Goal: Task Accomplishment & Management: Use online tool/utility

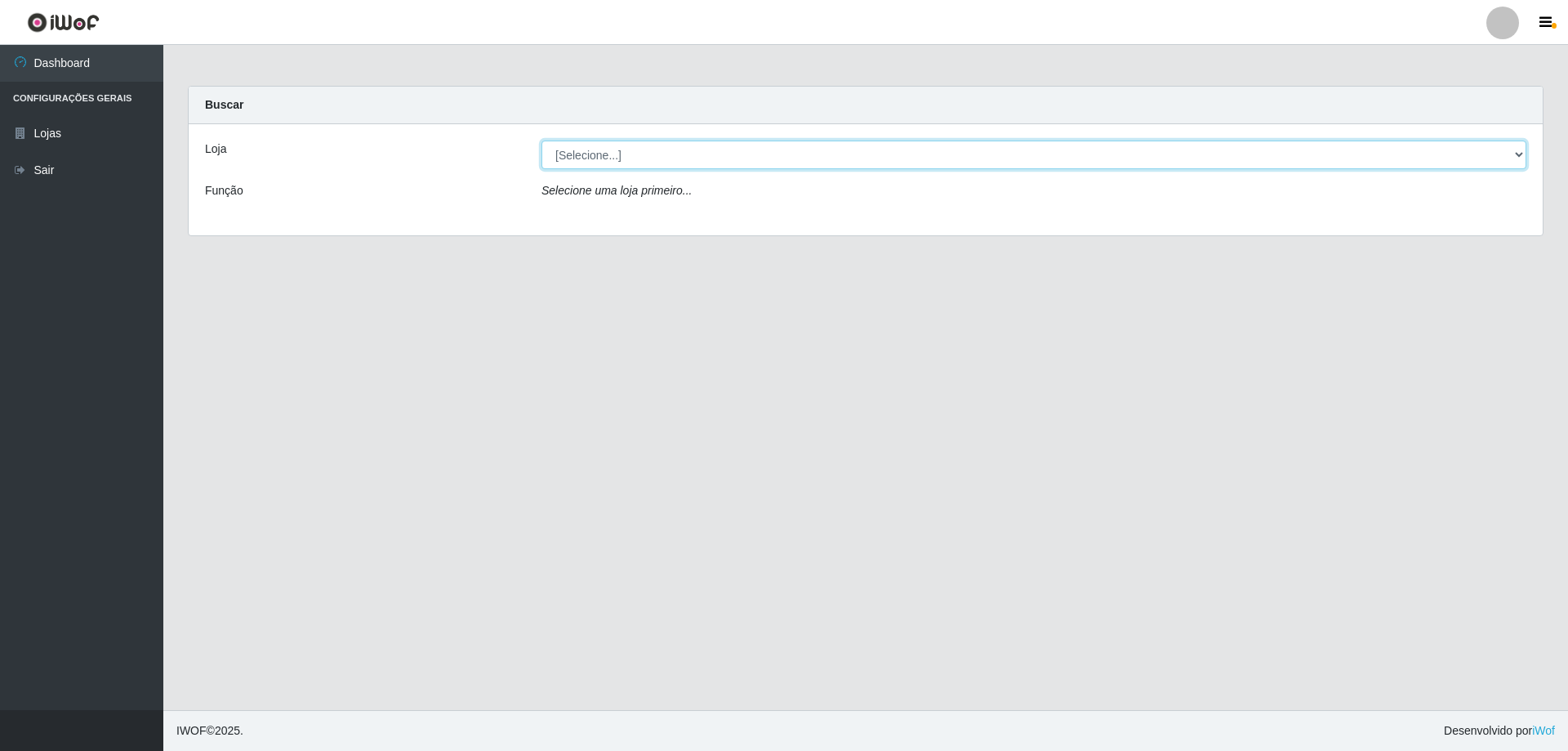
click at [622, 157] on select "[Selecione...] Atacado Vem - [STREET_ADDRESS]" at bounding box center [1033, 155] width 985 height 28
select select "461"
click at [541, 141] on select "[Selecione...] Atacado Vem - [STREET_ADDRESS]" at bounding box center [1033, 155] width 985 height 28
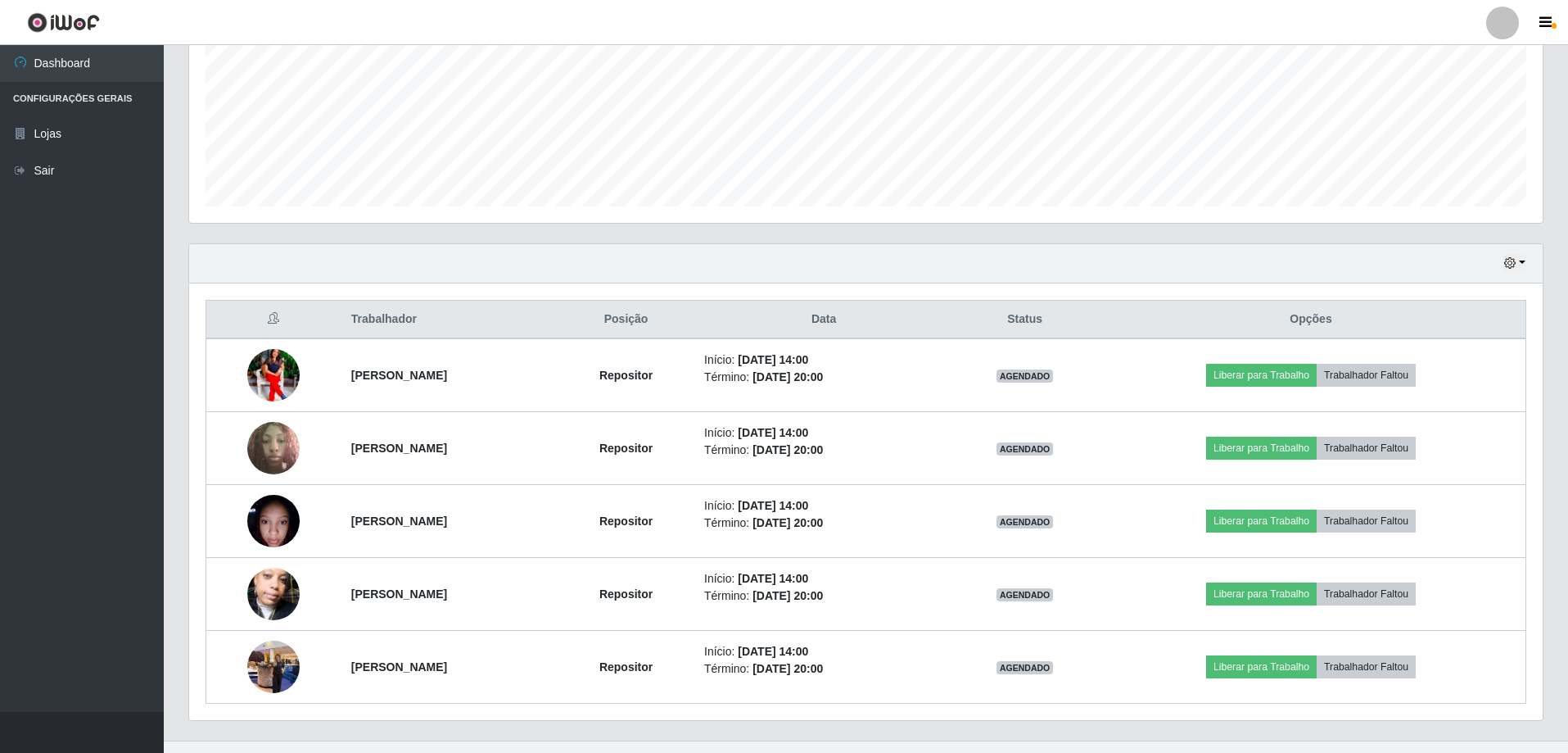
scroll to position [408, 0]
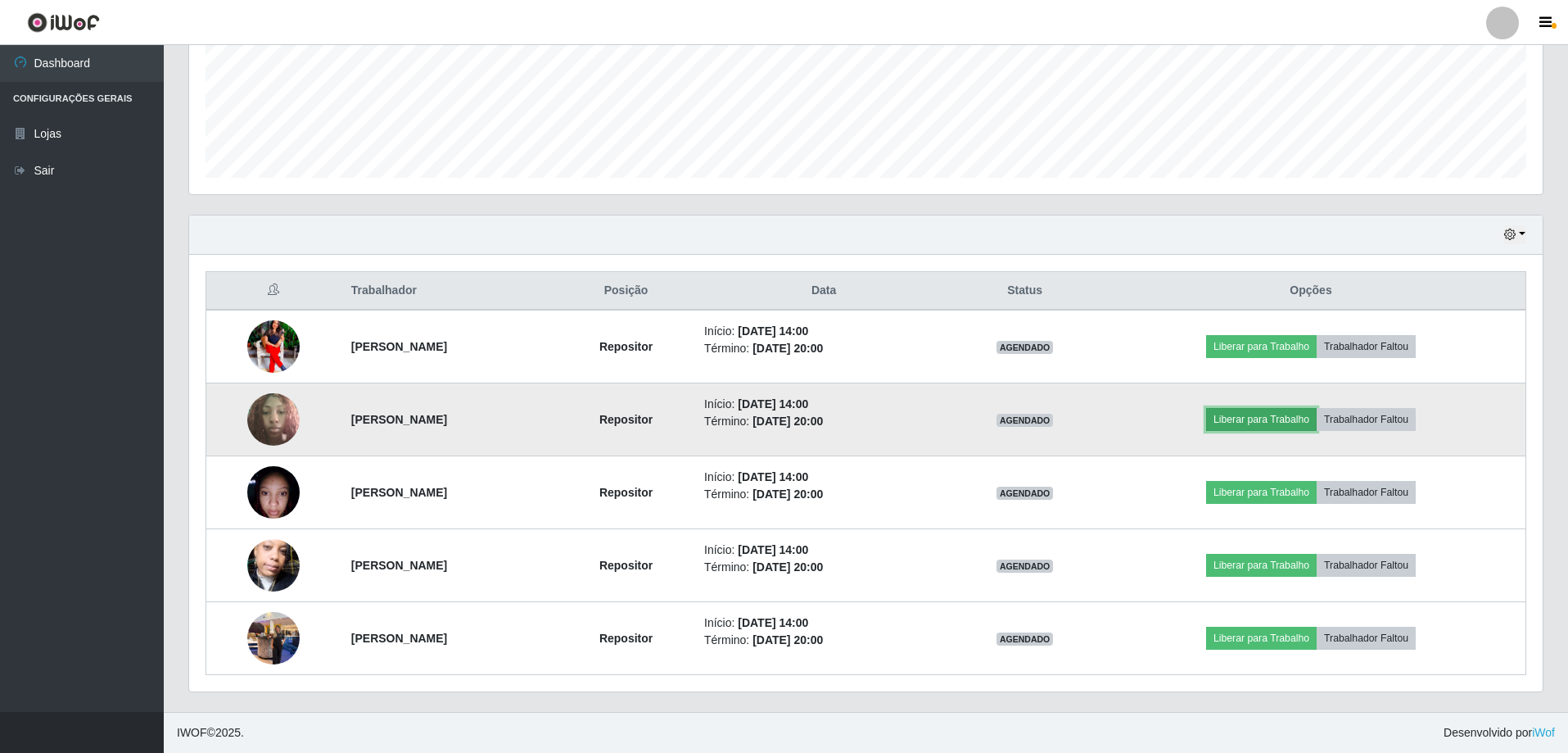
click at [1268, 415] on button "Liberar para Trabalho" at bounding box center [1261, 419] width 110 height 23
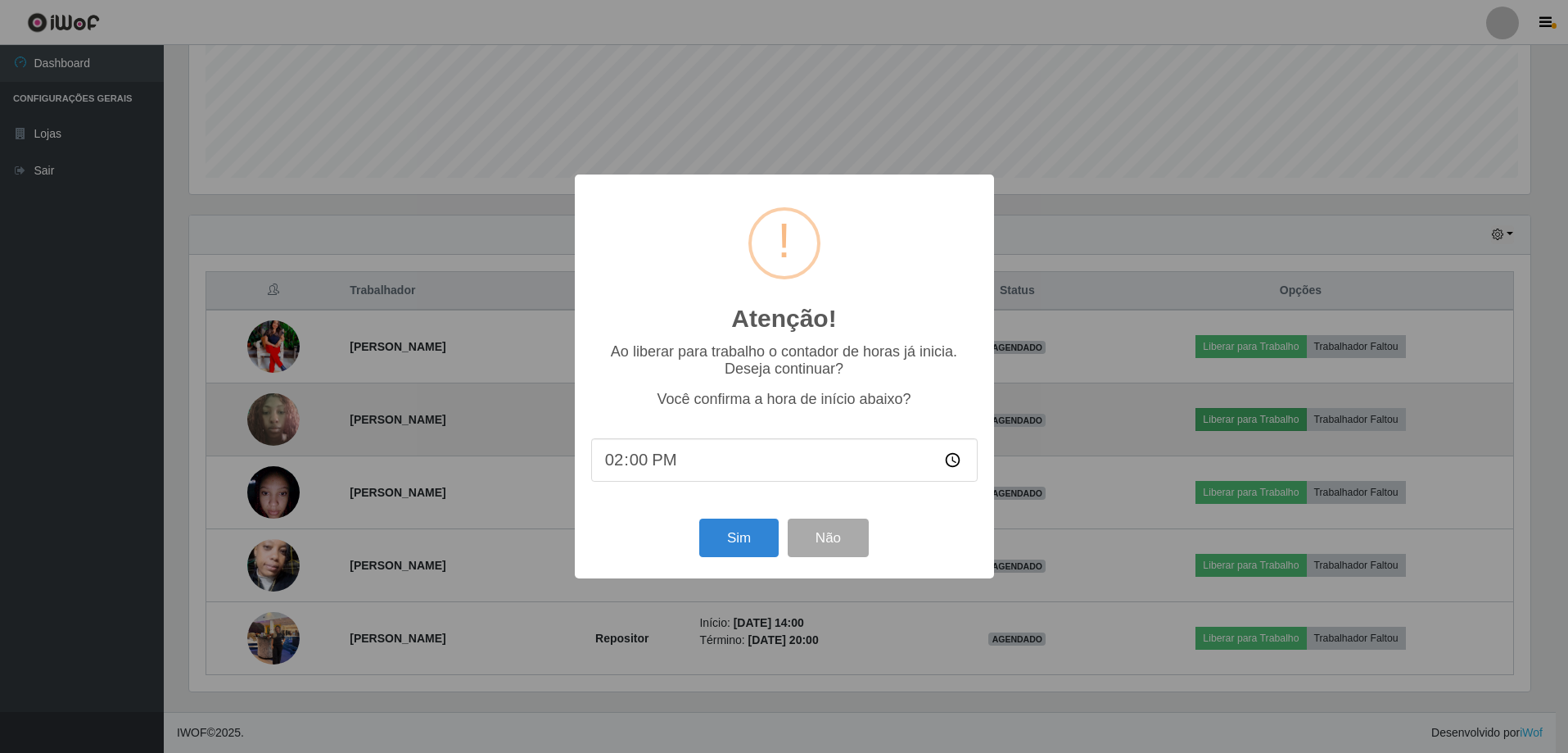
scroll to position [340, 1345]
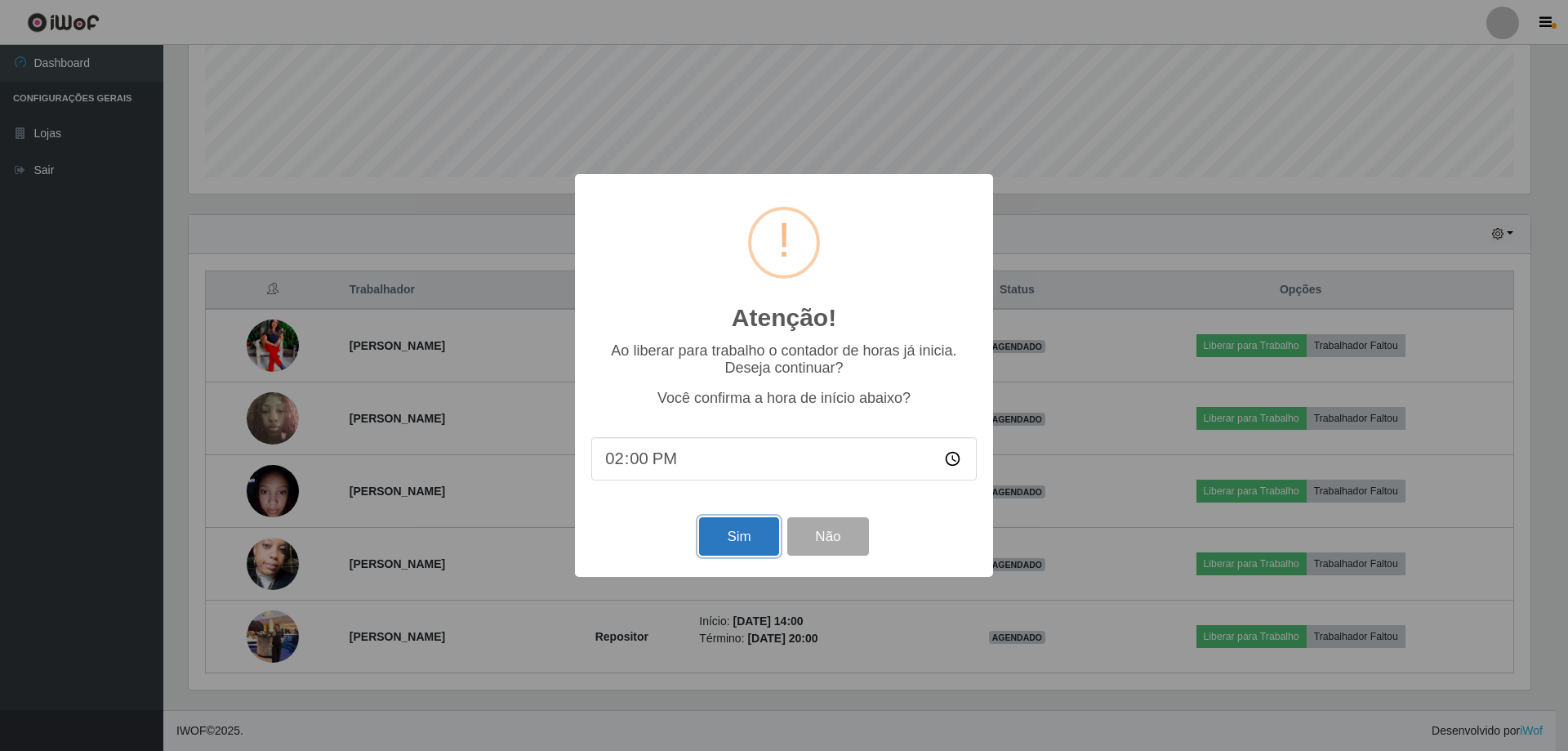
click at [707, 545] on button "Sim" at bounding box center [738, 536] width 79 height 38
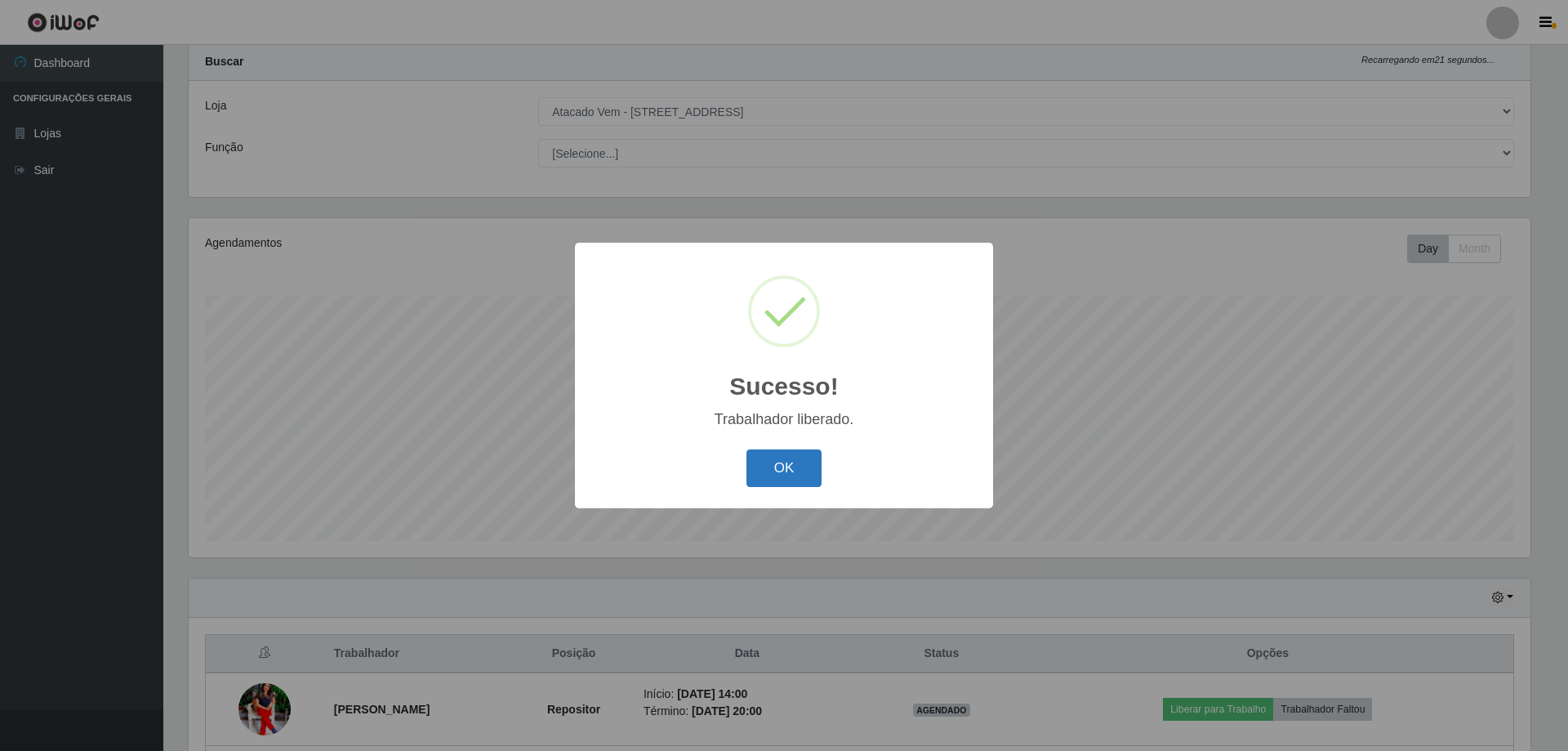
click at [747, 463] on div "OK Cancel" at bounding box center [783, 468] width 385 height 47
click at [767, 470] on button "OK" at bounding box center [784, 469] width 76 height 38
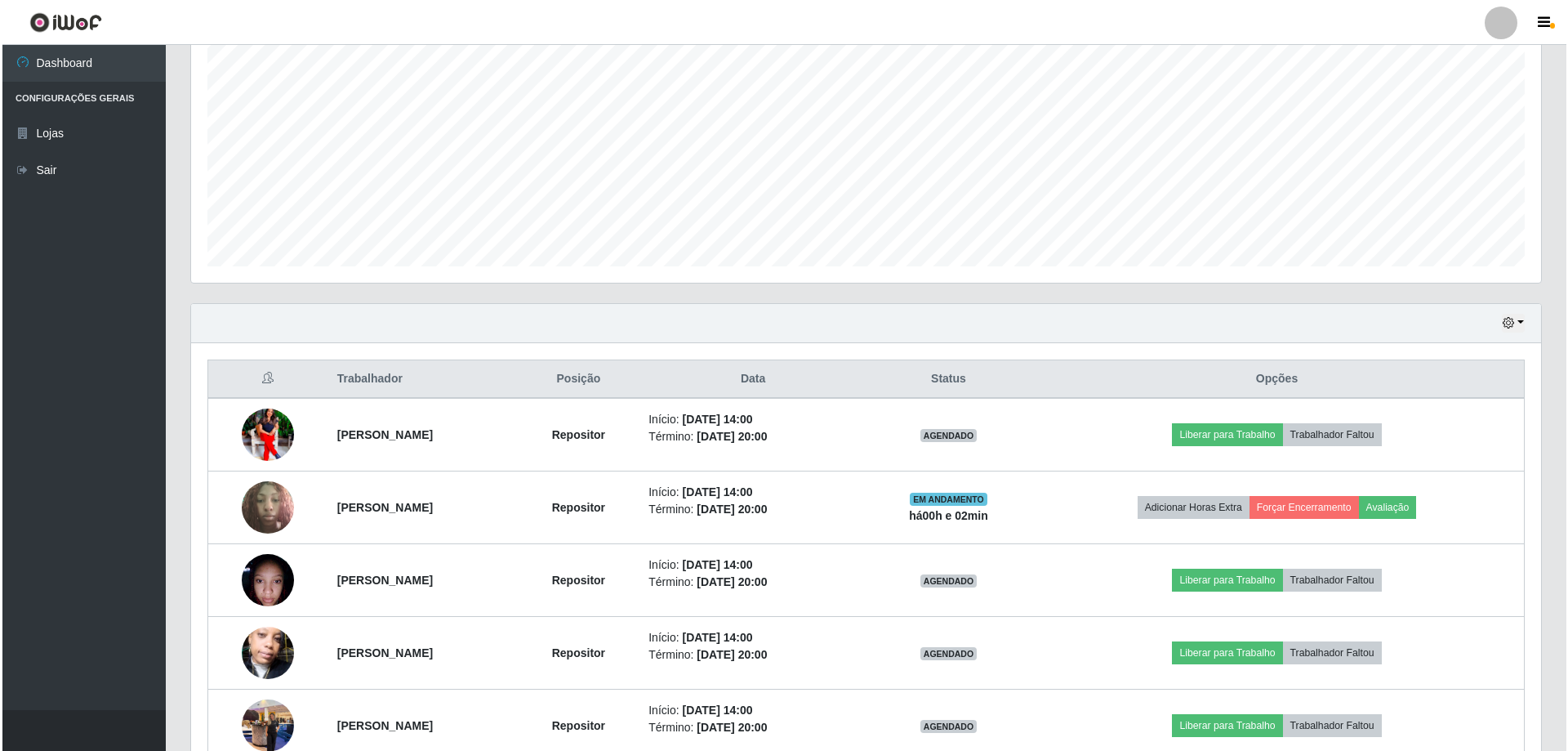
scroll to position [407, 0]
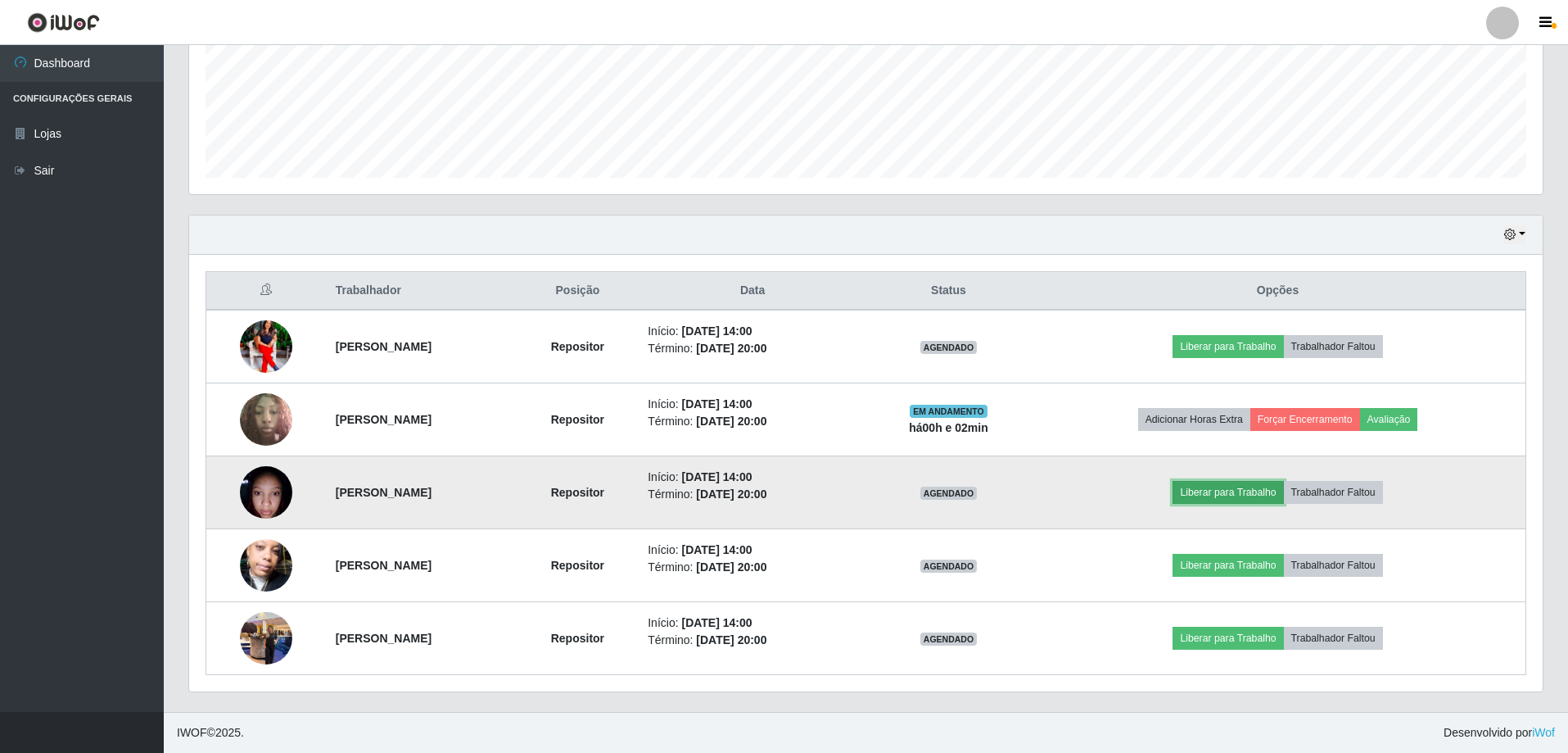
click at [1259, 493] on button "Liberar para Trabalho" at bounding box center [1228, 492] width 110 height 23
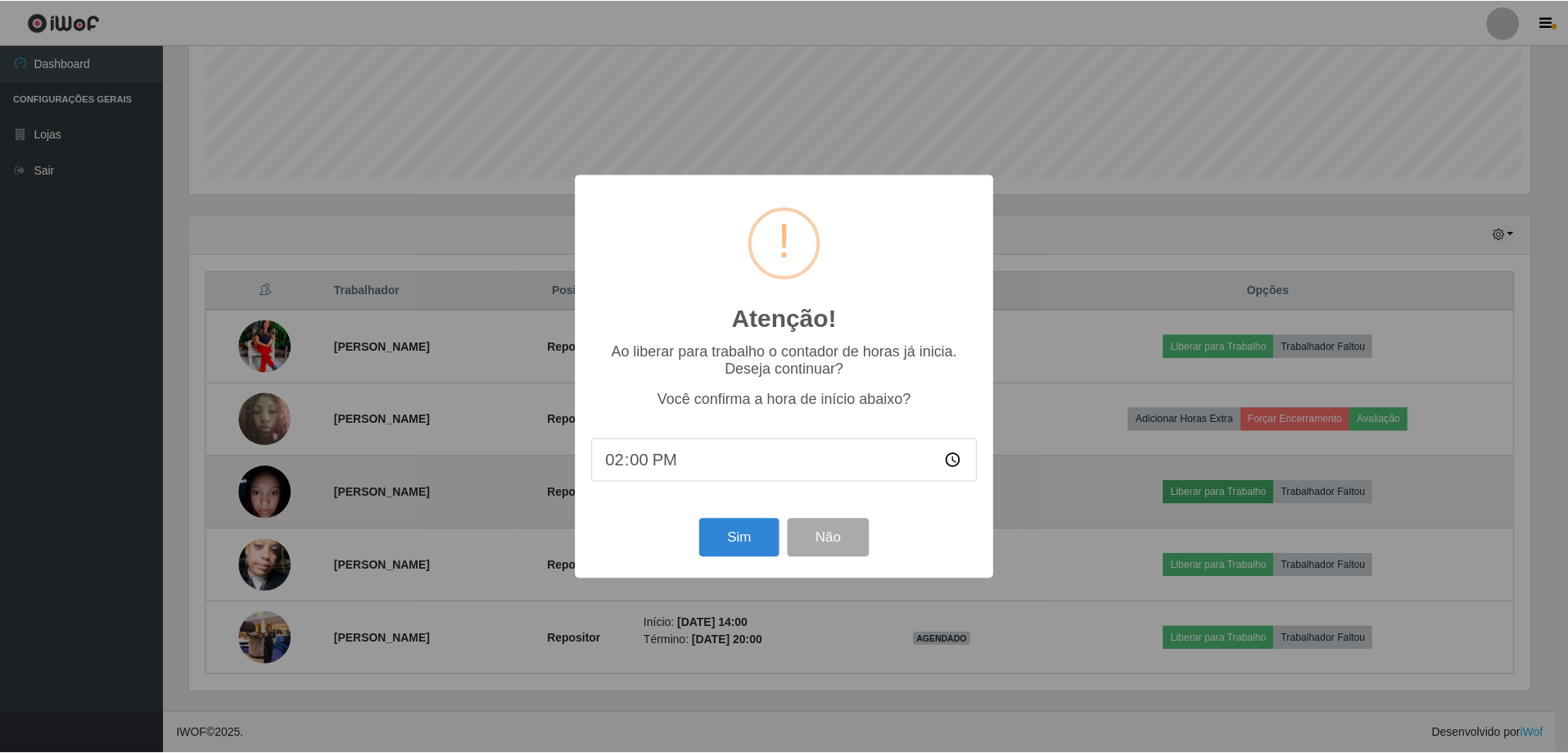
scroll to position [340, 1345]
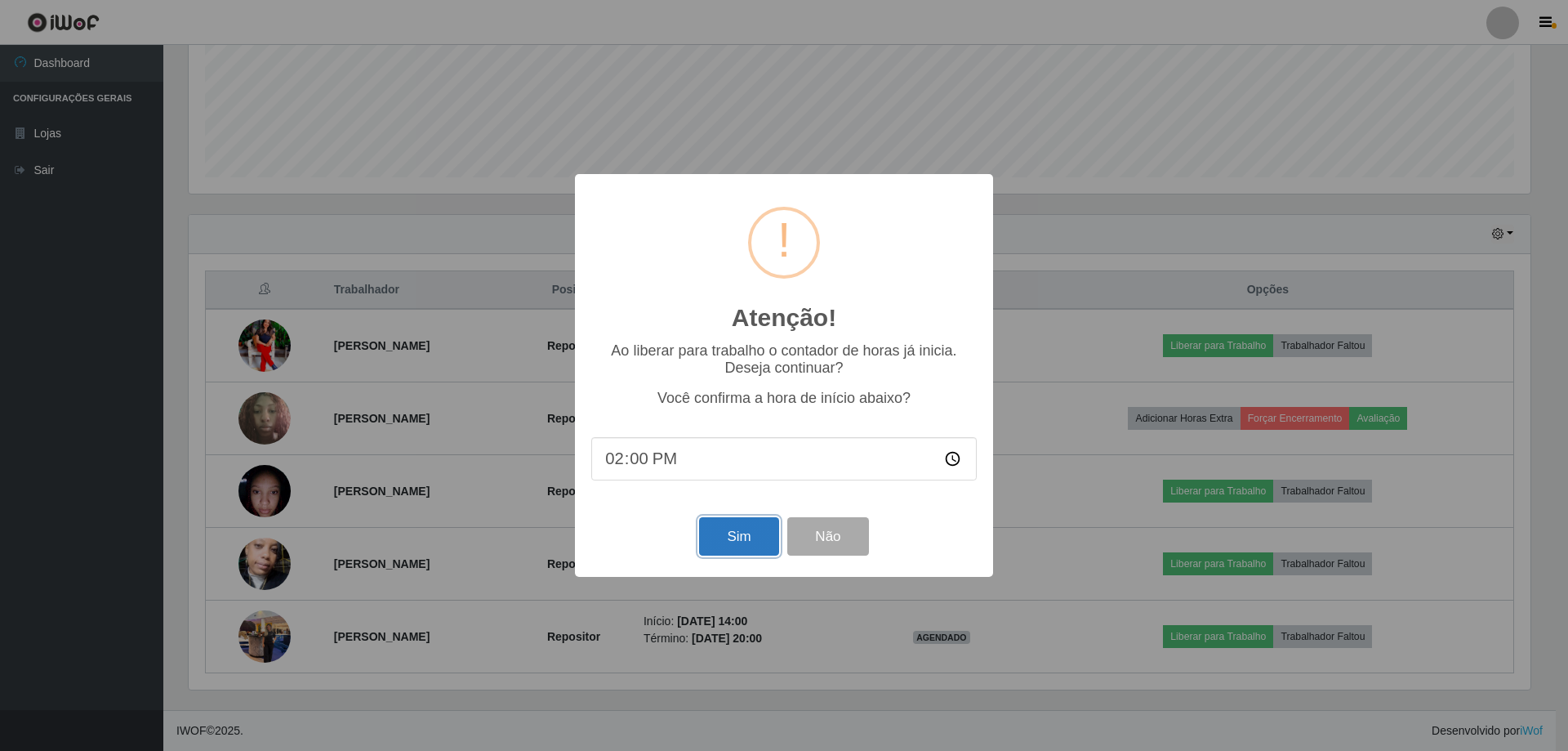
click at [747, 538] on button "Sim" at bounding box center [738, 536] width 79 height 38
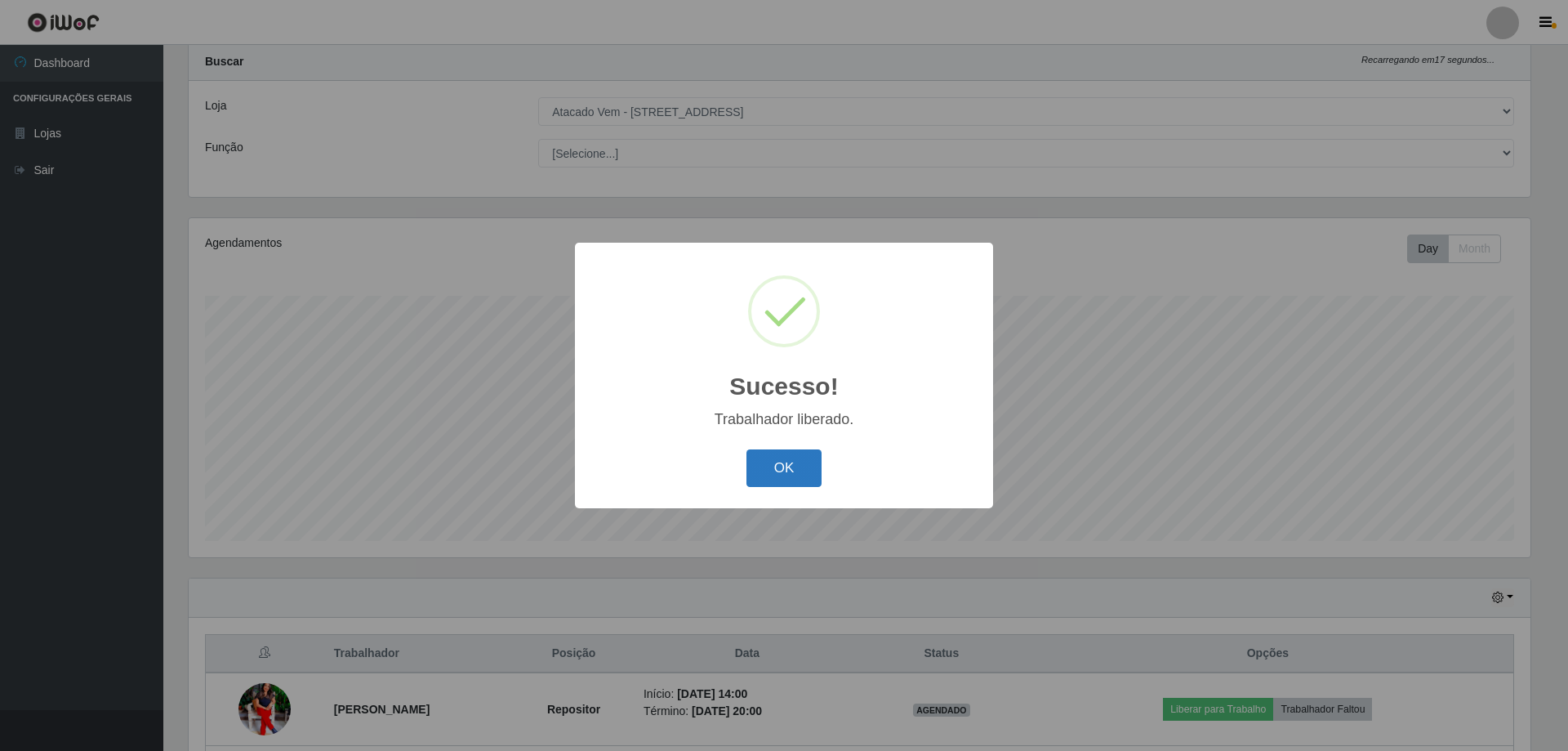
click at [774, 480] on button "OK" at bounding box center [784, 469] width 76 height 38
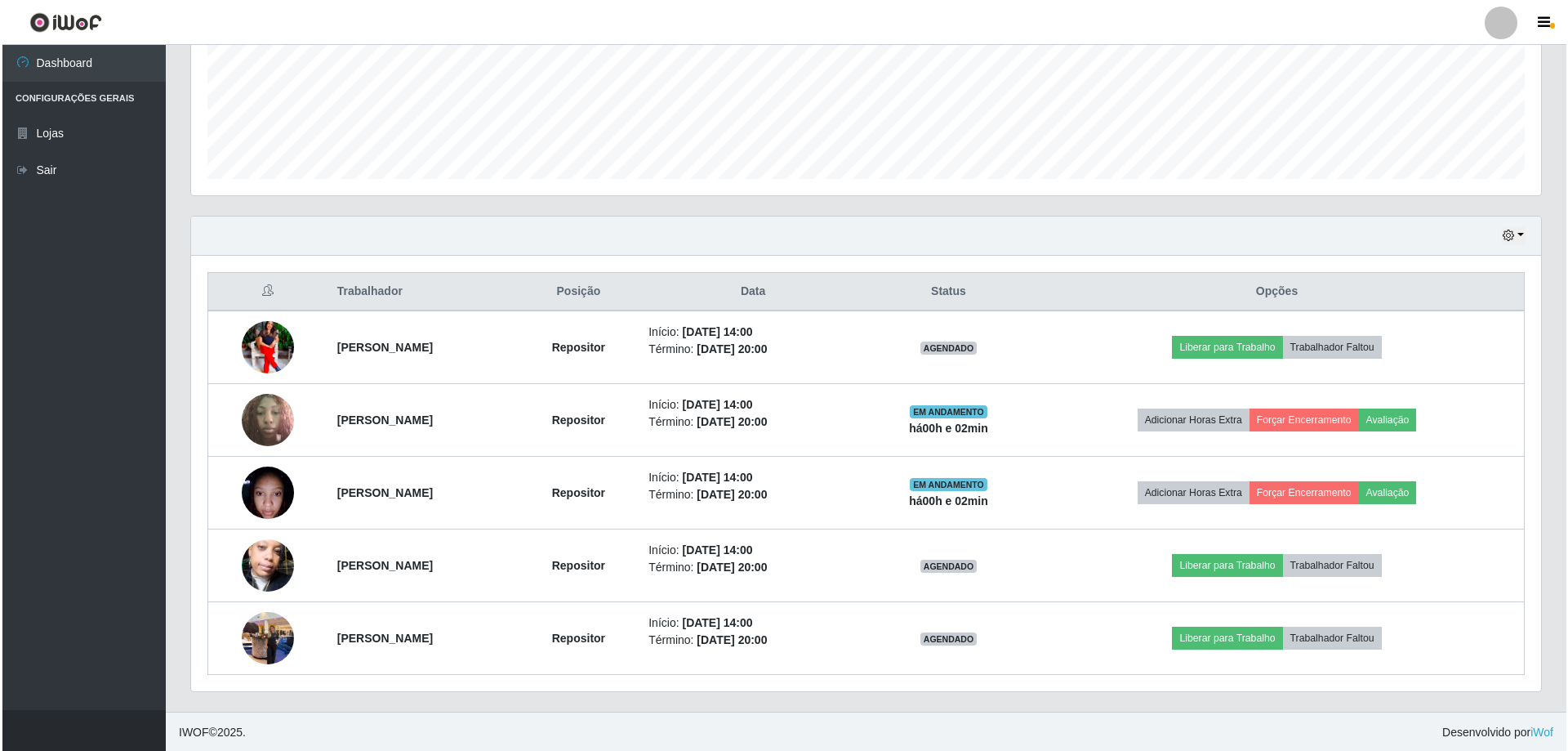
scroll to position [407, 0]
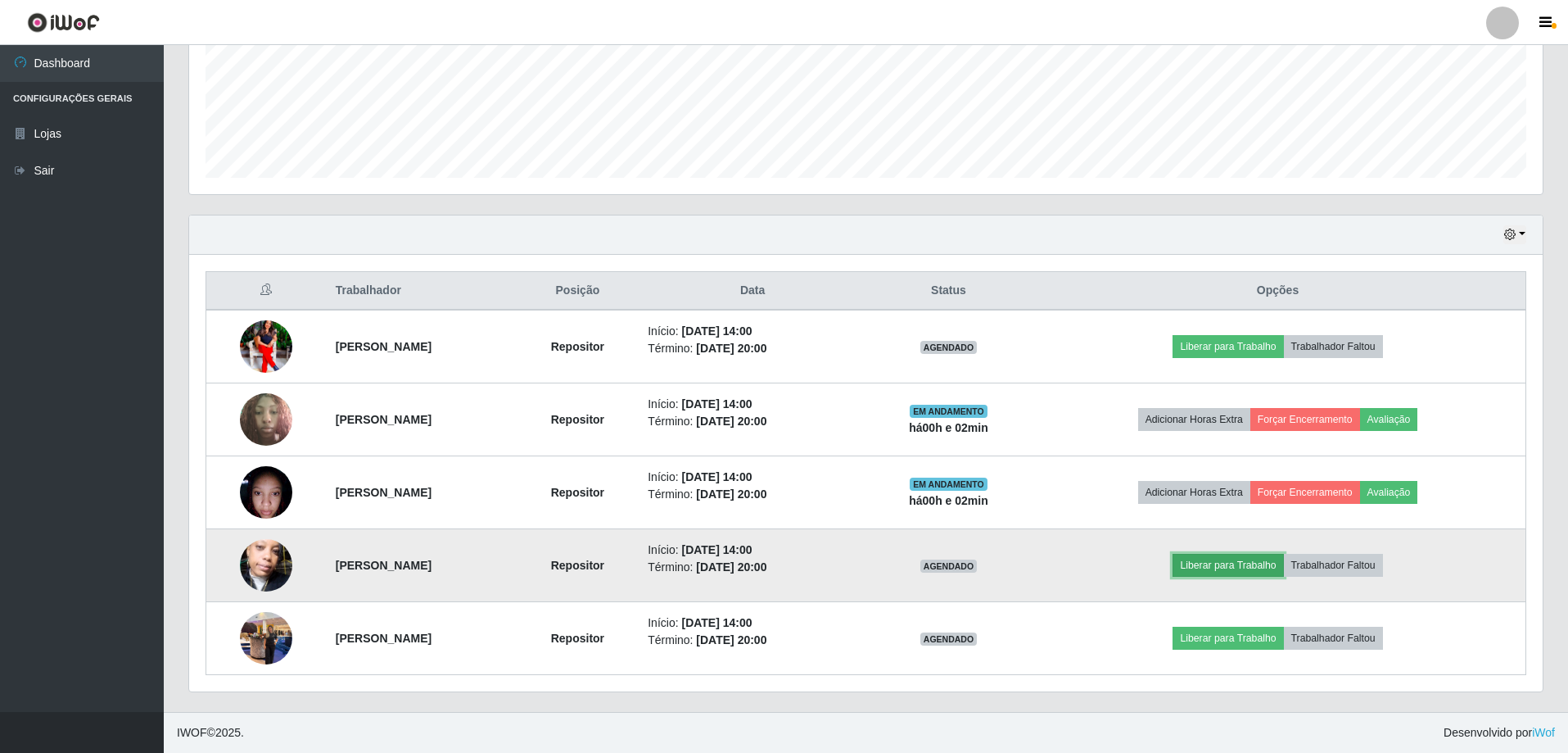
click at [1243, 558] on button "Liberar para Trabalho" at bounding box center [1228, 564] width 110 height 23
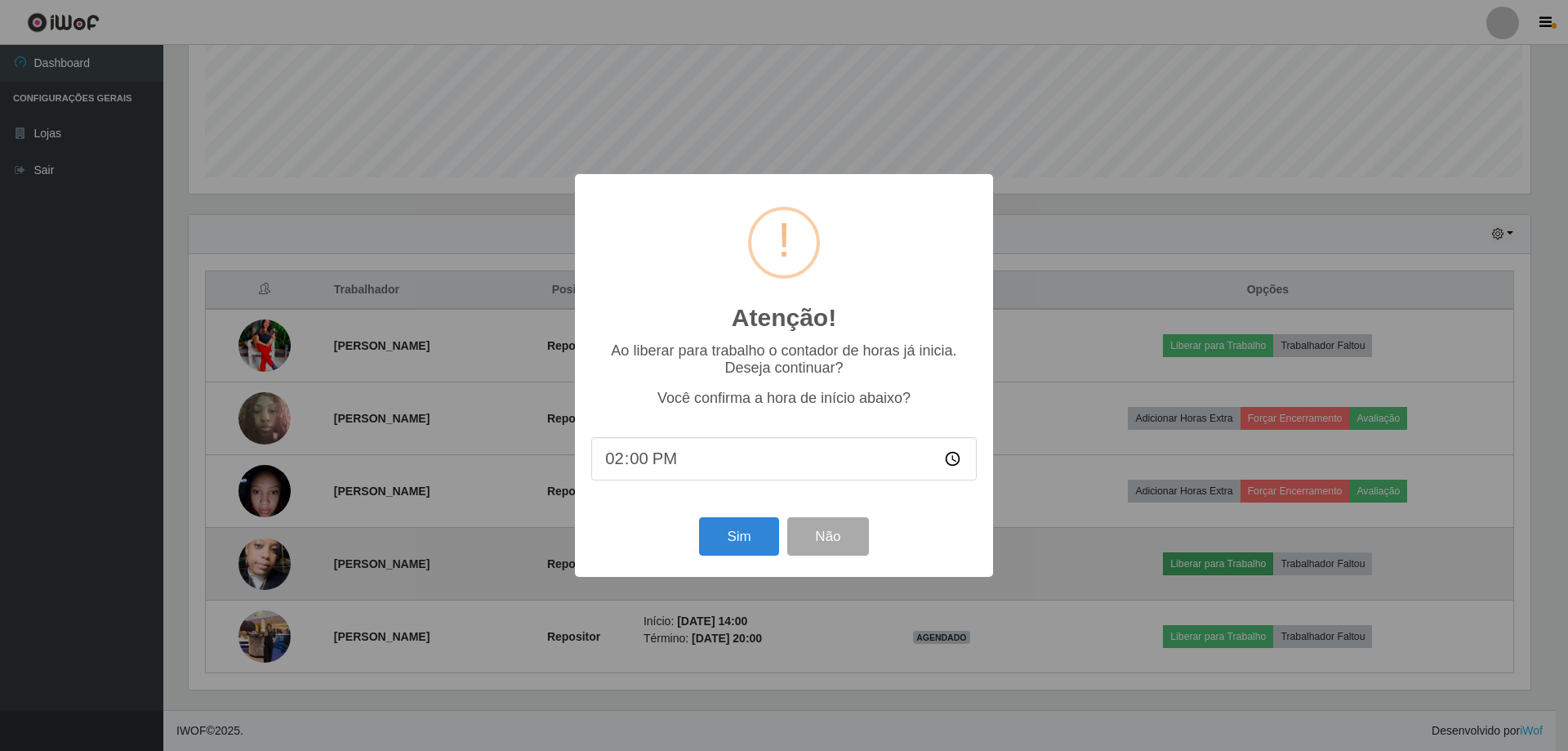
scroll to position [339, 1342]
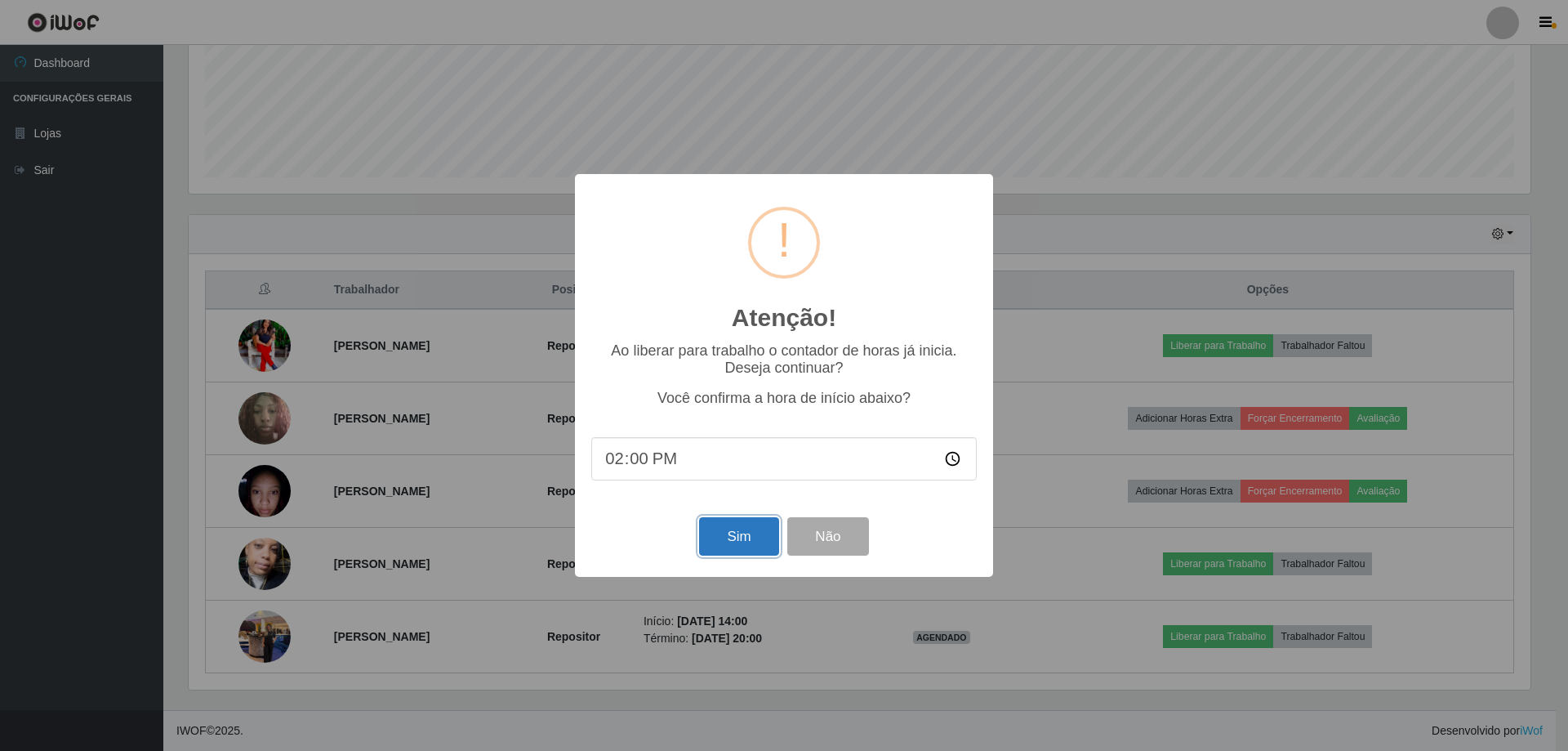
click at [773, 537] on button "Sim" at bounding box center [738, 536] width 79 height 38
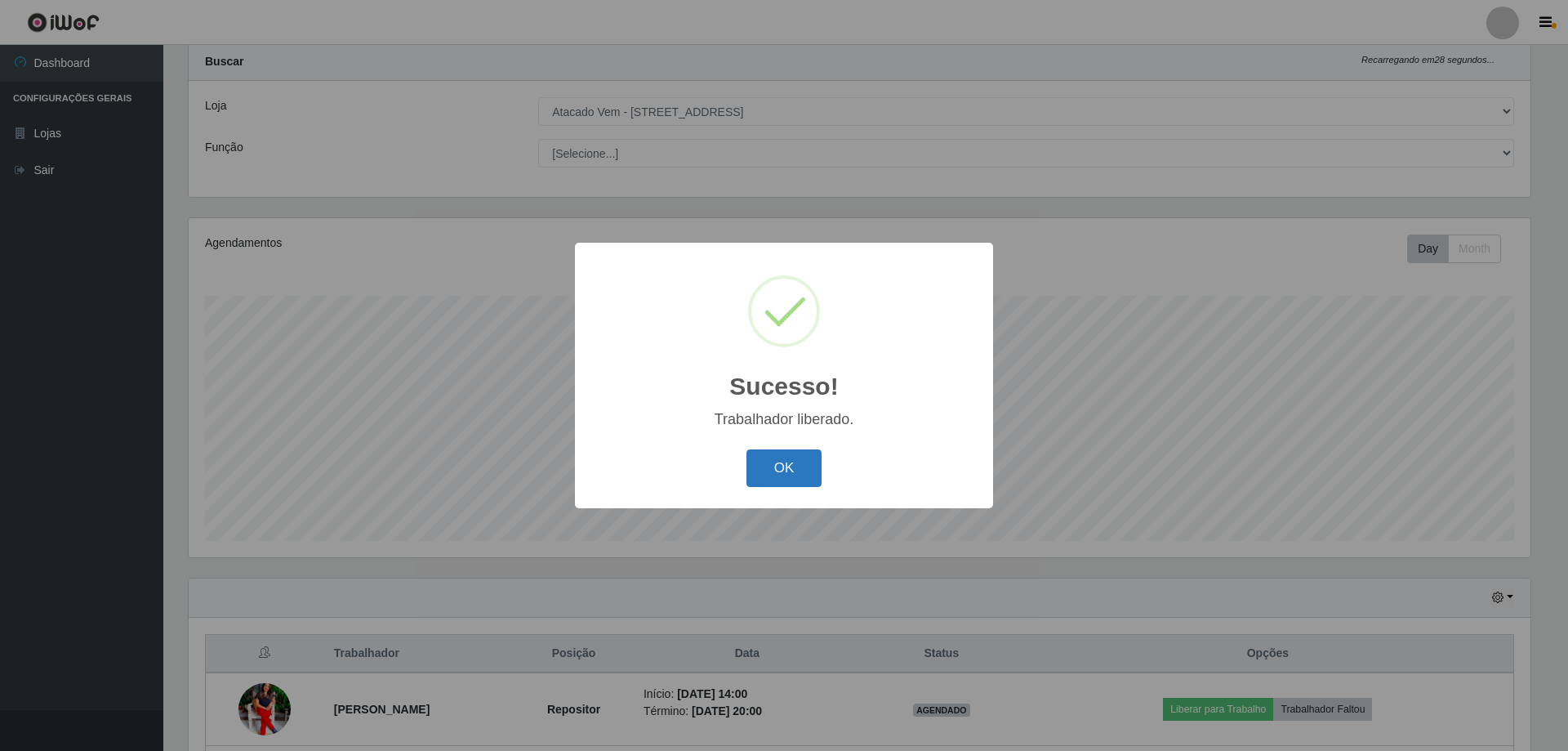
click at [788, 462] on button "OK" at bounding box center [784, 469] width 76 height 38
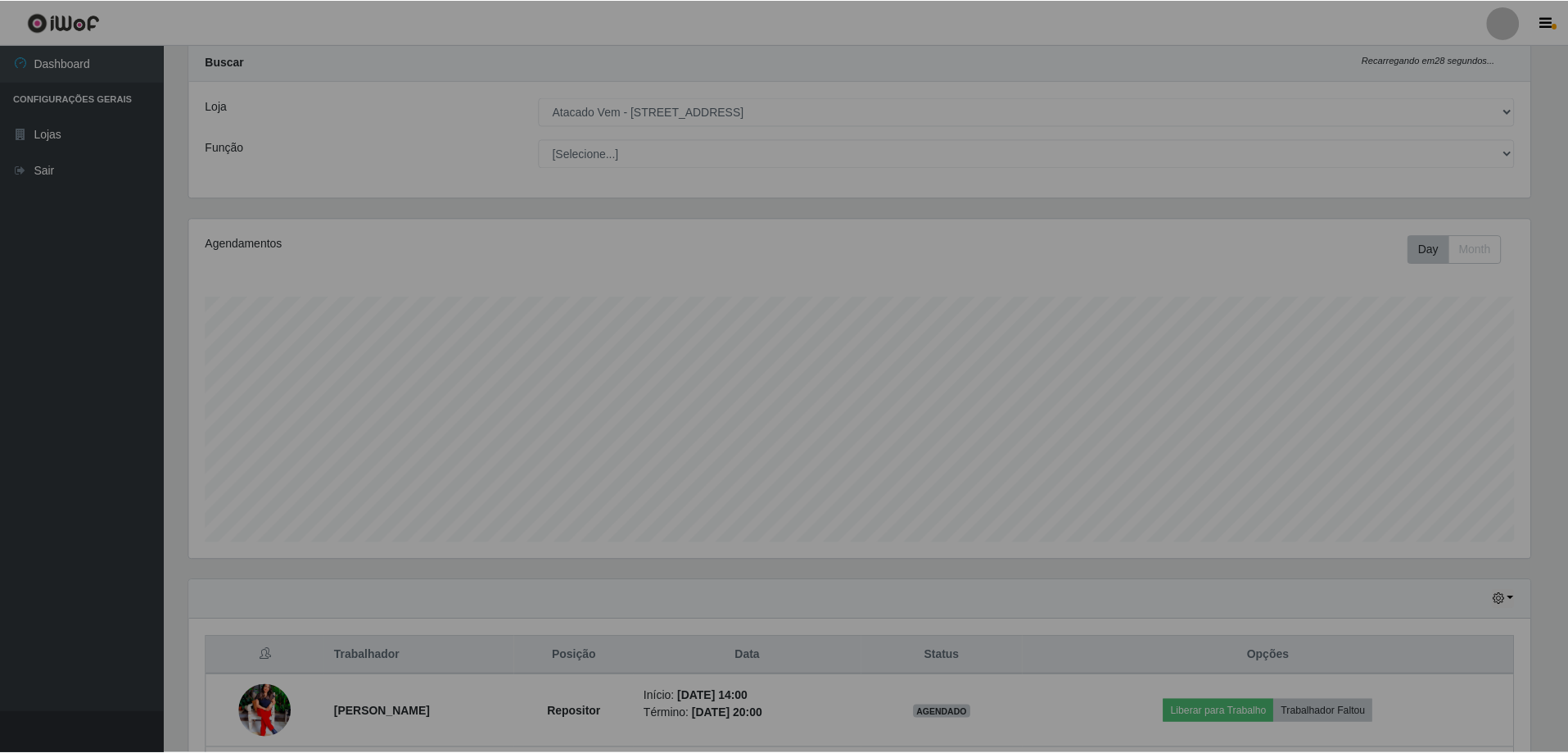
scroll to position [0, 0]
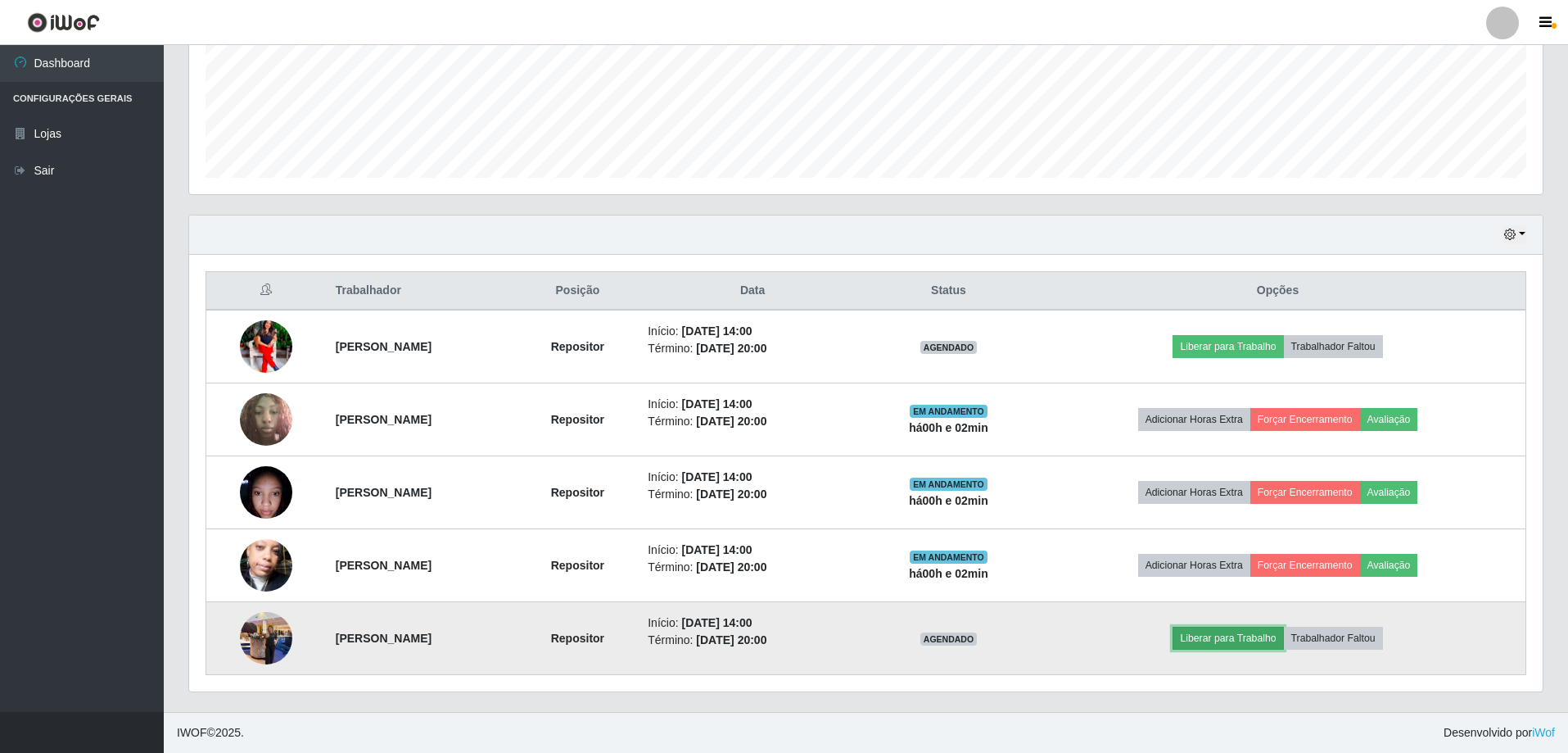
click at [1283, 639] on button "Liberar para Trabalho" at bounding box center [1228, 638] width 110 height 23
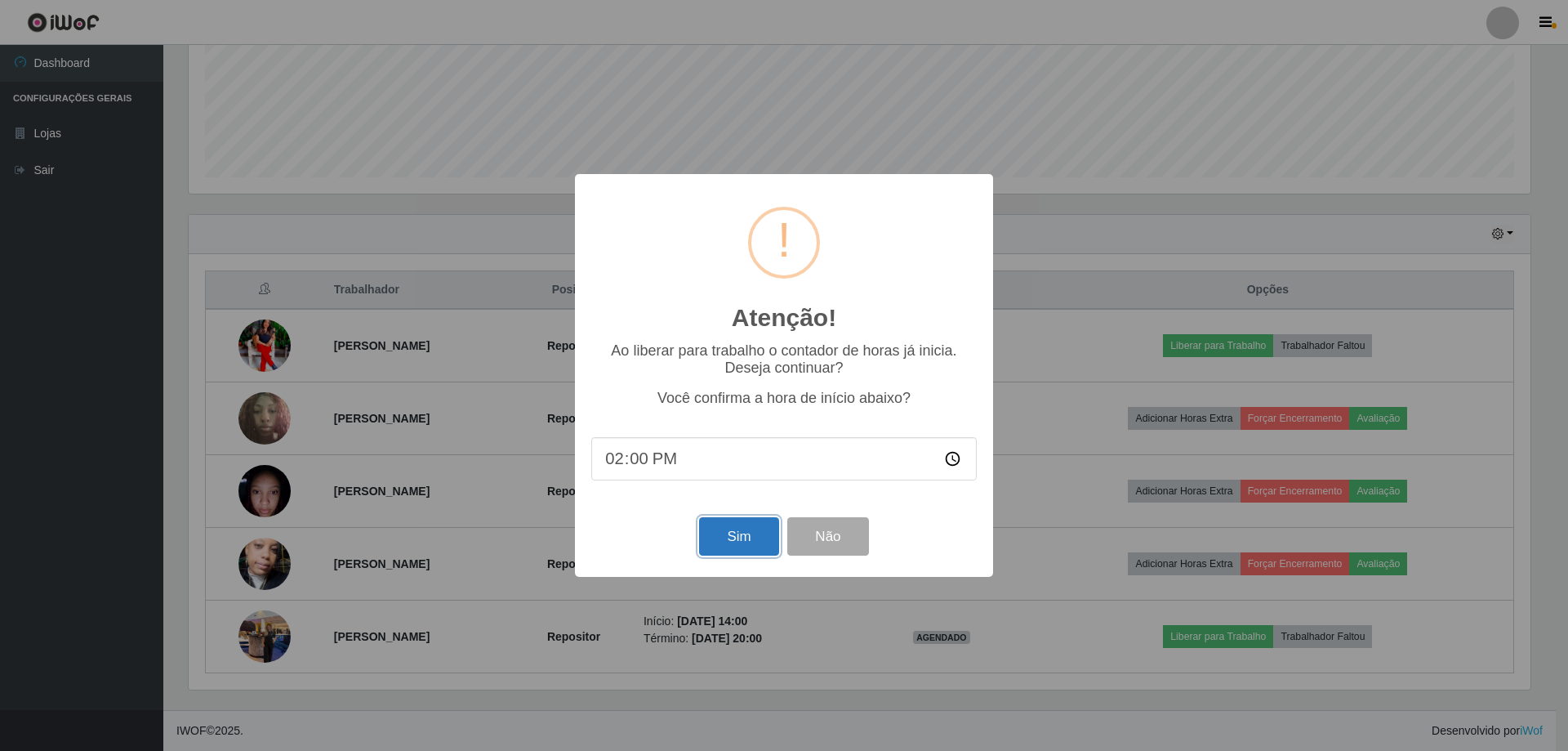
click at [753, 545] on button "Sim" at bounding box center [738, 536] width 79 height 38
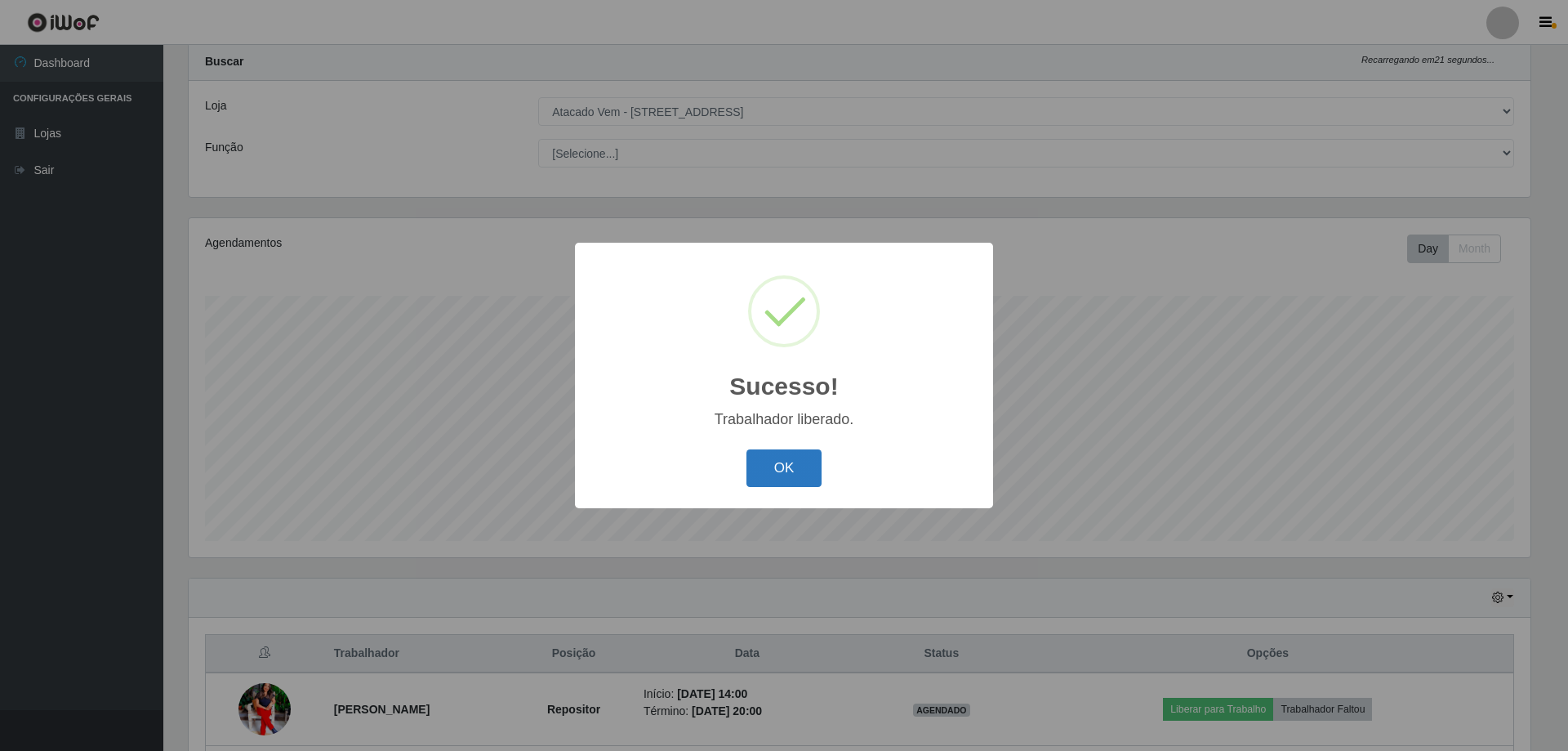
click at [800, 482] on button "OK" at bounding box center [784, 469] width 76 height 38
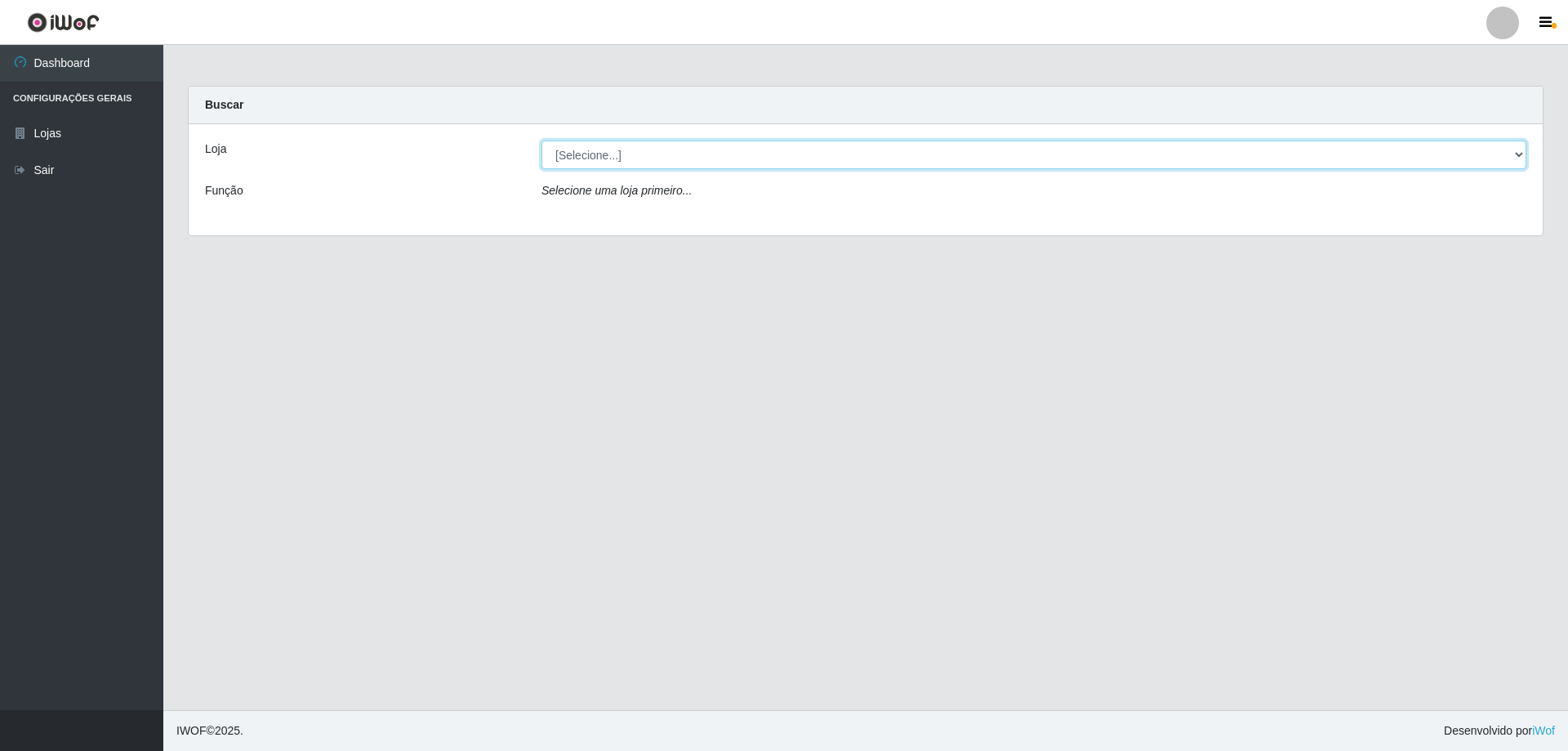
click at [761, 156] on select "[Selecione...] Atacado Vem - [STREET_ADDRESS]" at bounding box center [1033, 155] width 985 height 28
select select "461"
click at [541, 141] on select "[Selecione...] Atacado Vem - [STREET_ADDRESS]" at bounding box center [1033, 155] width 985 height 28
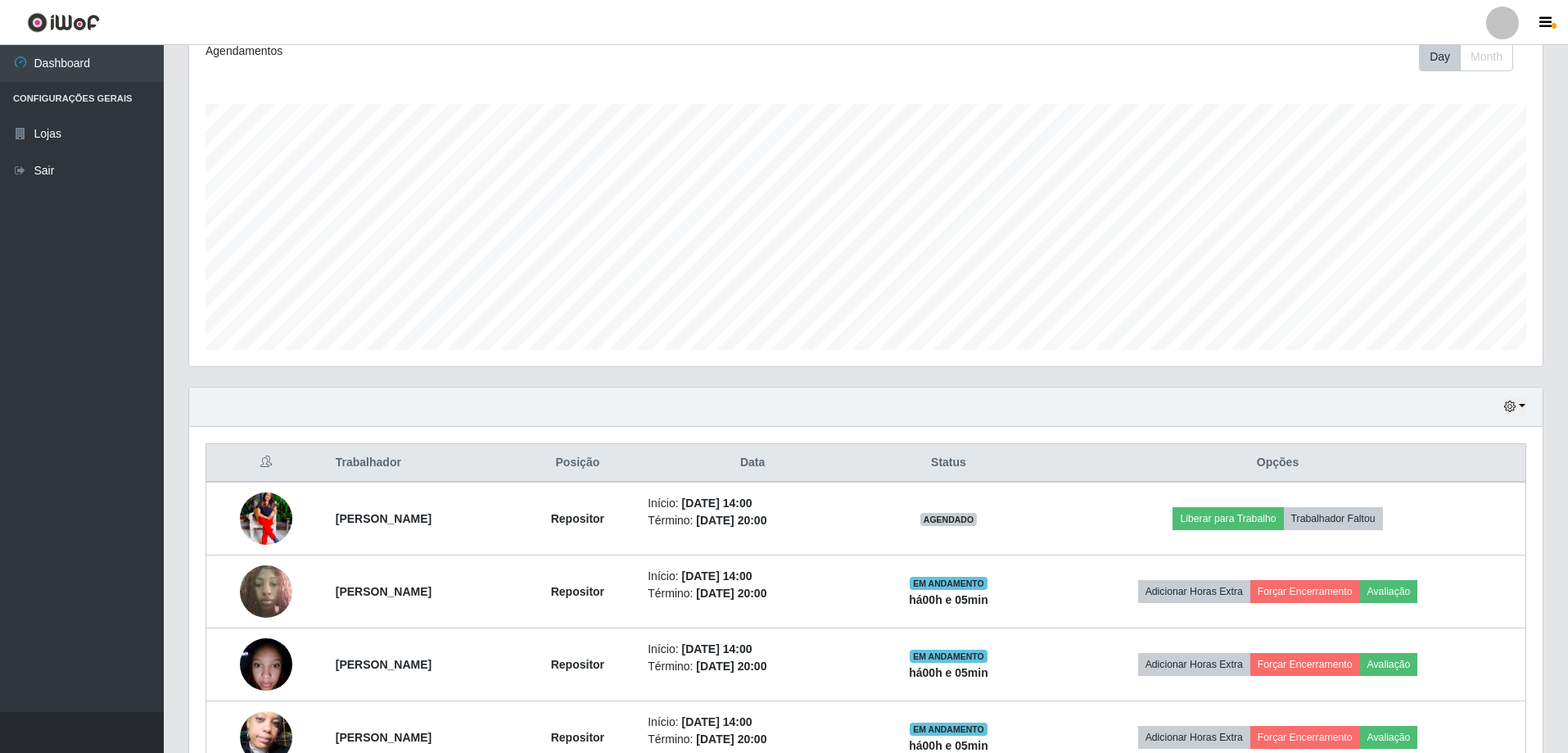
scroll to position [245, 0]
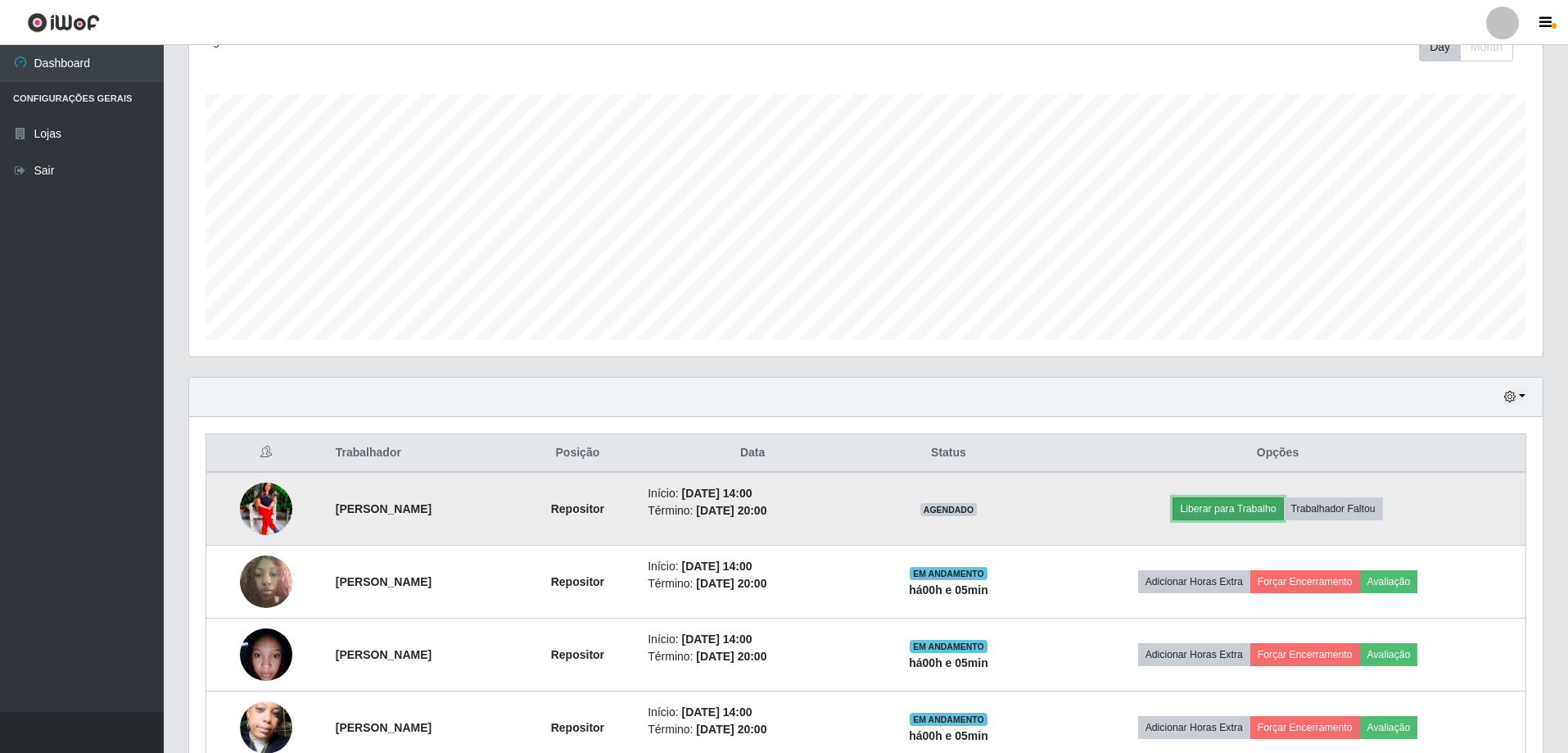
click at [1248, 507] on button "Liberar para Trabalho" at bounding box center [1228, 508] width 110 height 23
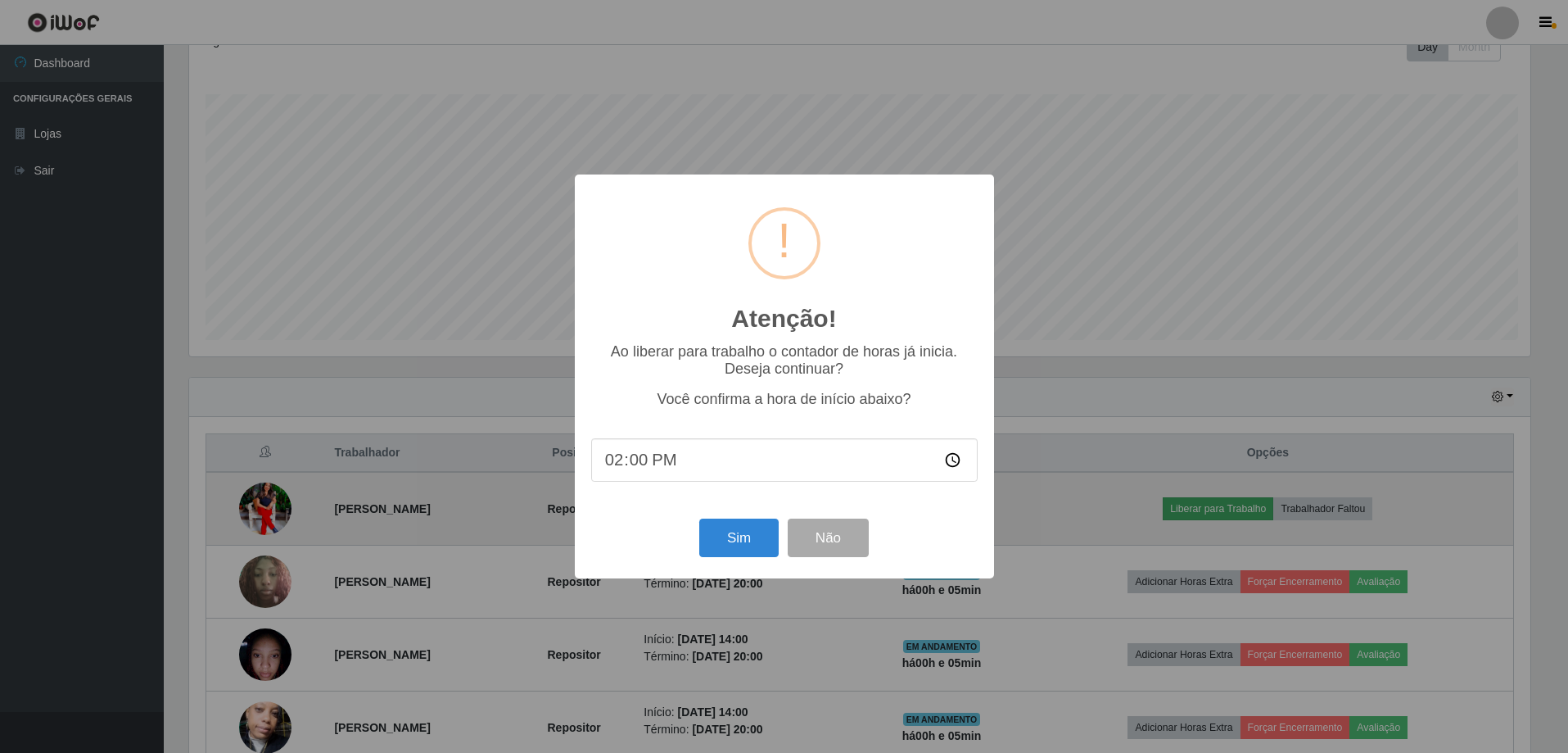
scroll to position [340, 1345]
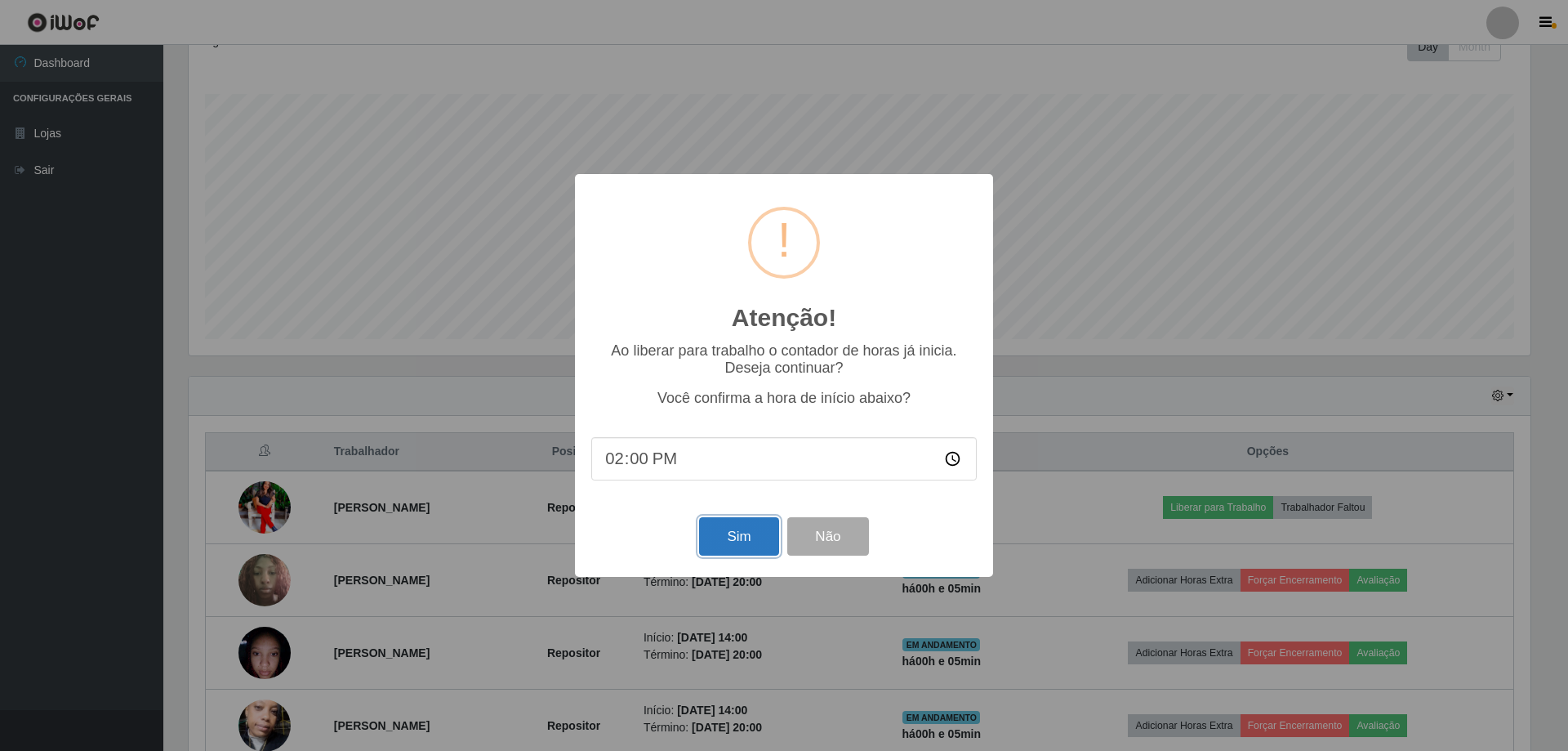
click at [732, 539] on button "Sim" at bounding box center [738, 536] width 79 height 38
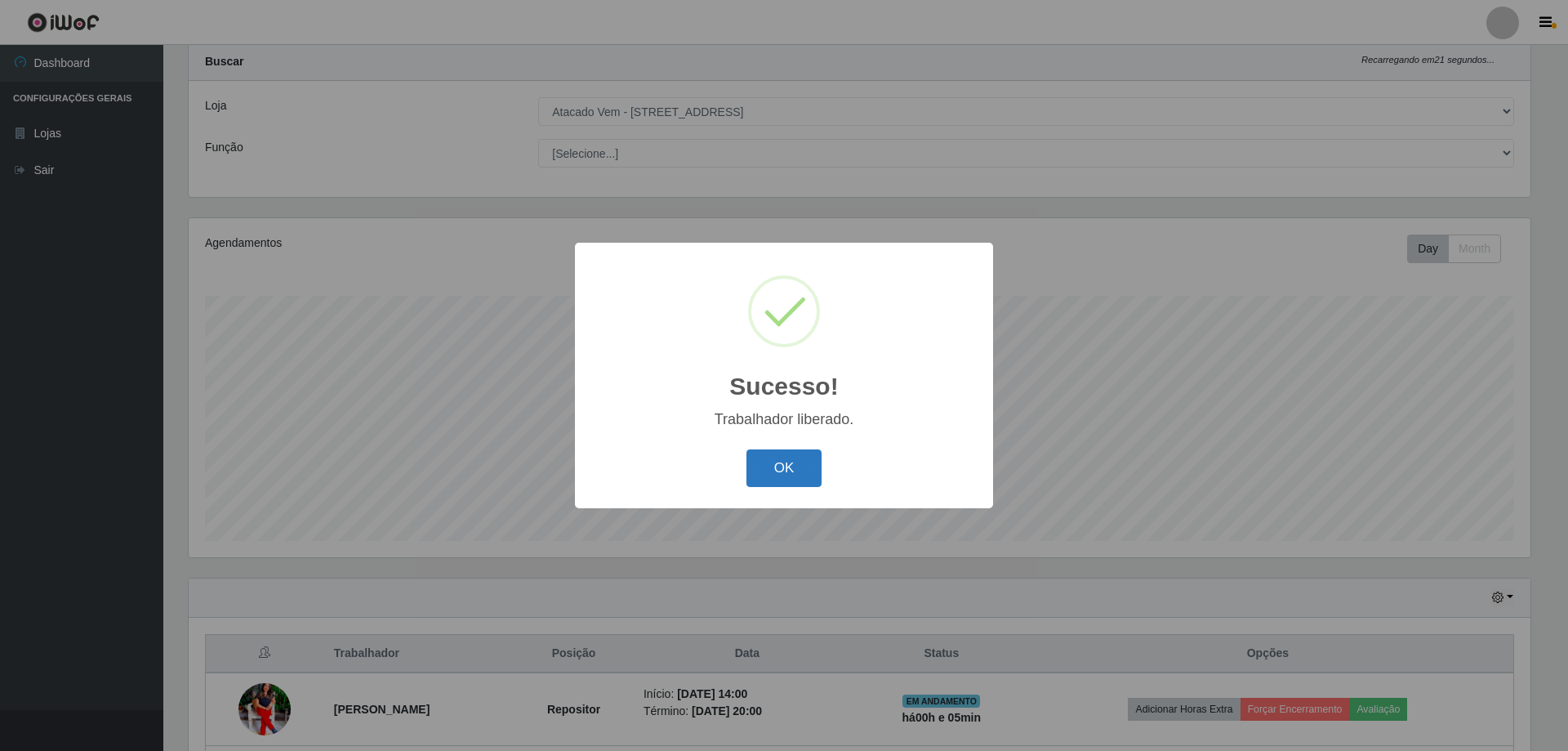
click at [786, 465] on button "OK" at bounding box center [784, 469] width 76 height 38
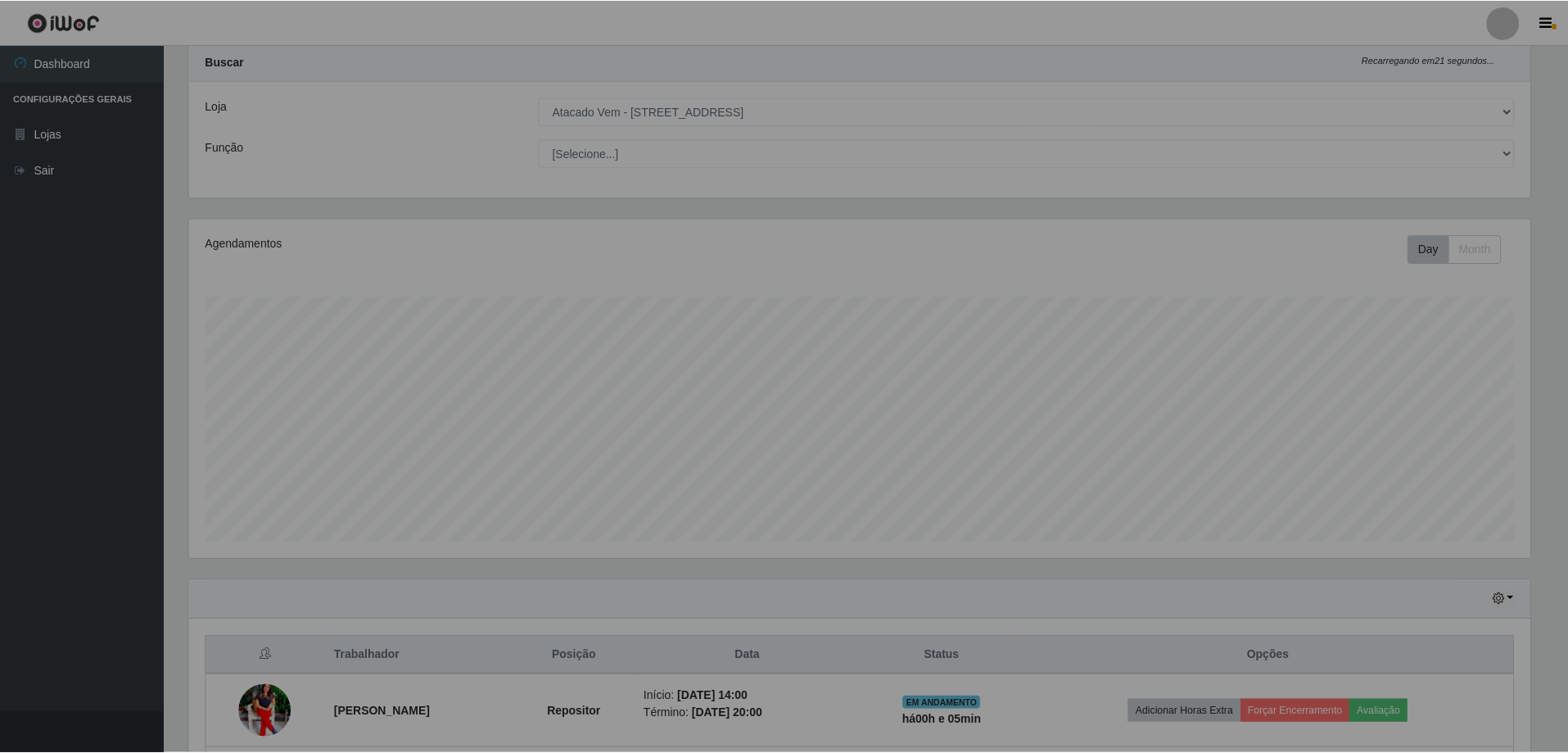
scroll to position [340, 1354]
